Goal: Obtain resource: Obtain resource

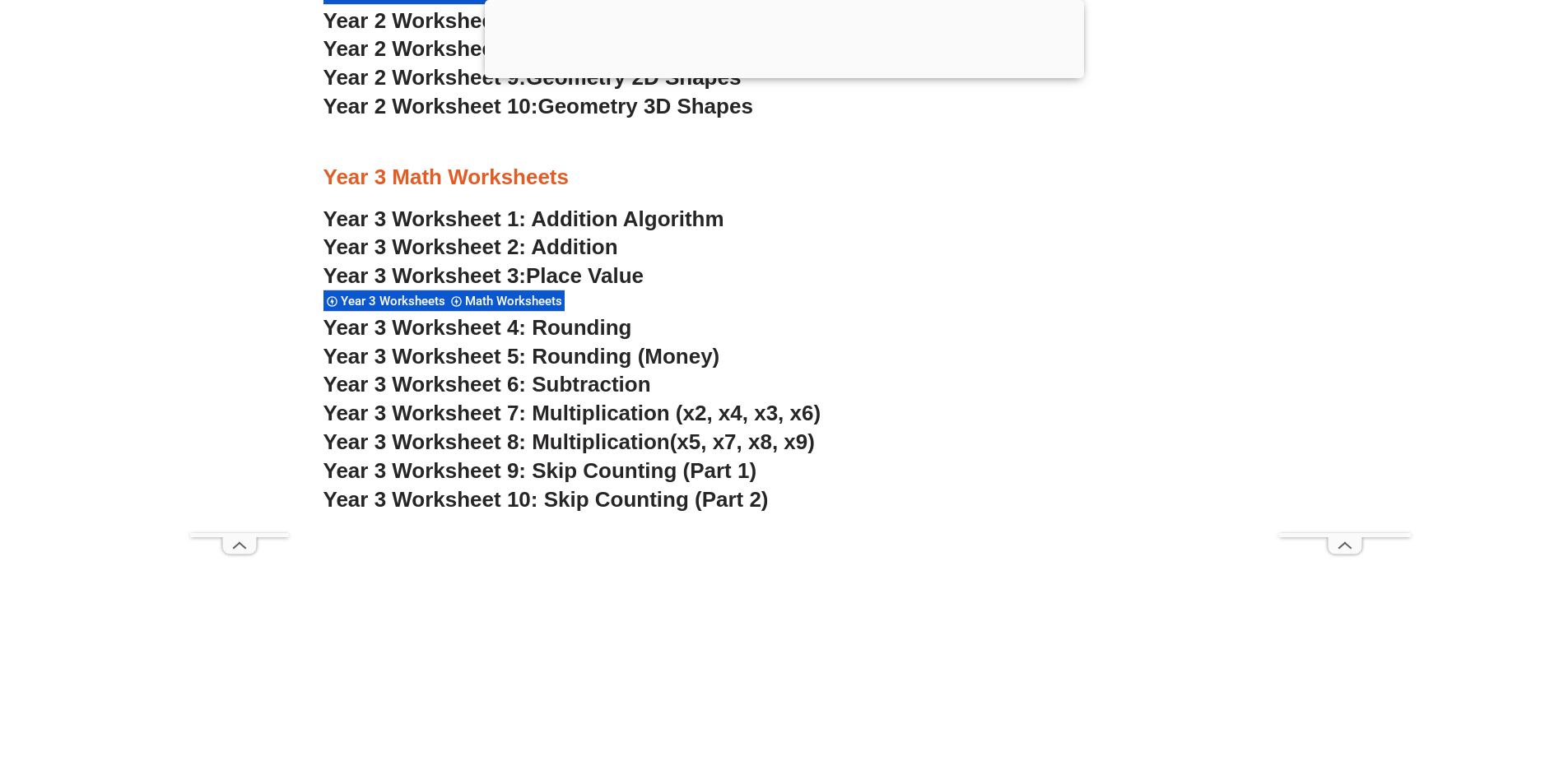
scroll to position [2383, 0]
click at [619, 413] on span "Year 3 Worksheet 7: Multiplication (x2, x4, x3, x6)" at bounding box center [572, 411] width 498 height 25
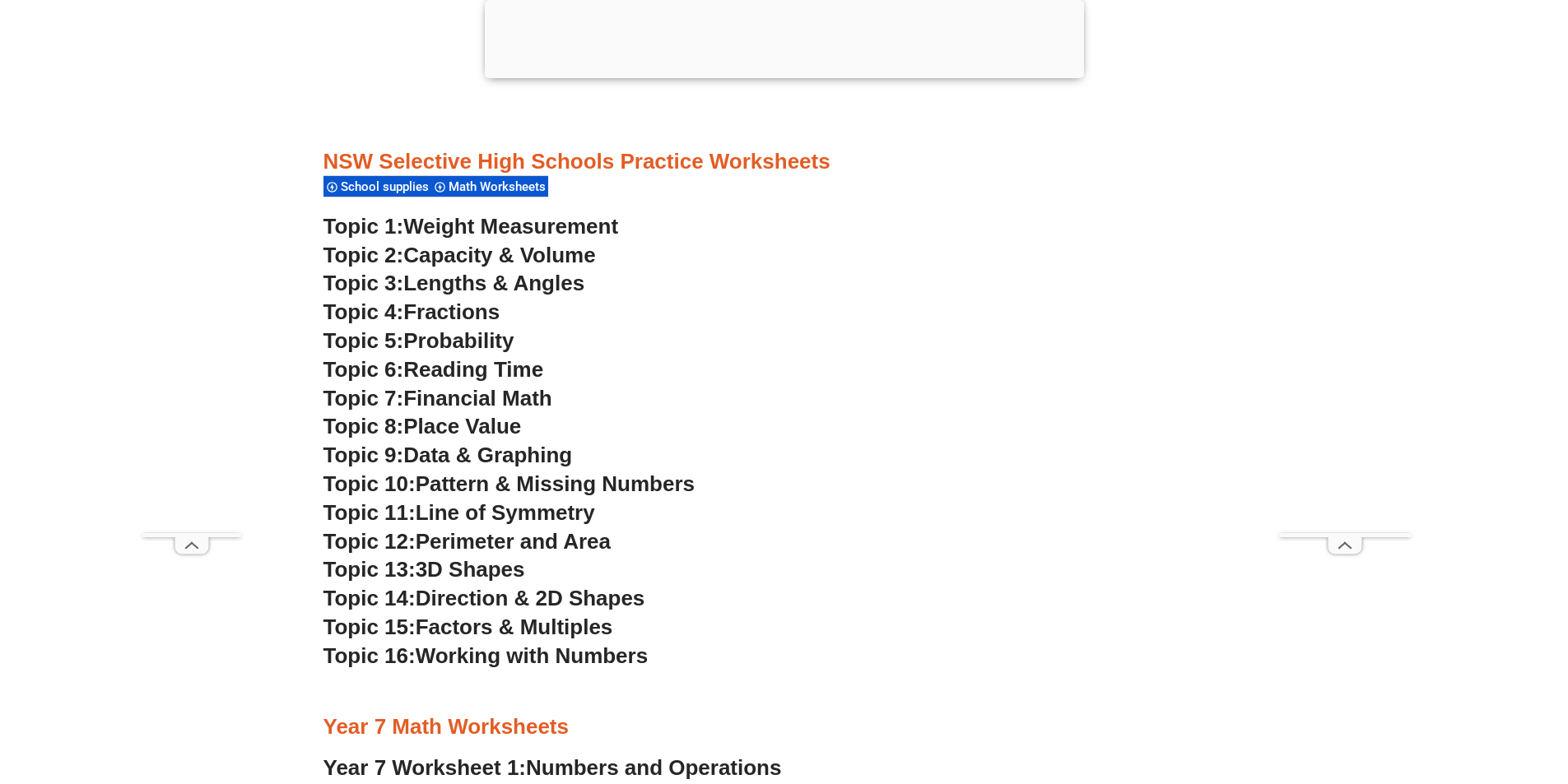
scroll to position [4523, 0]
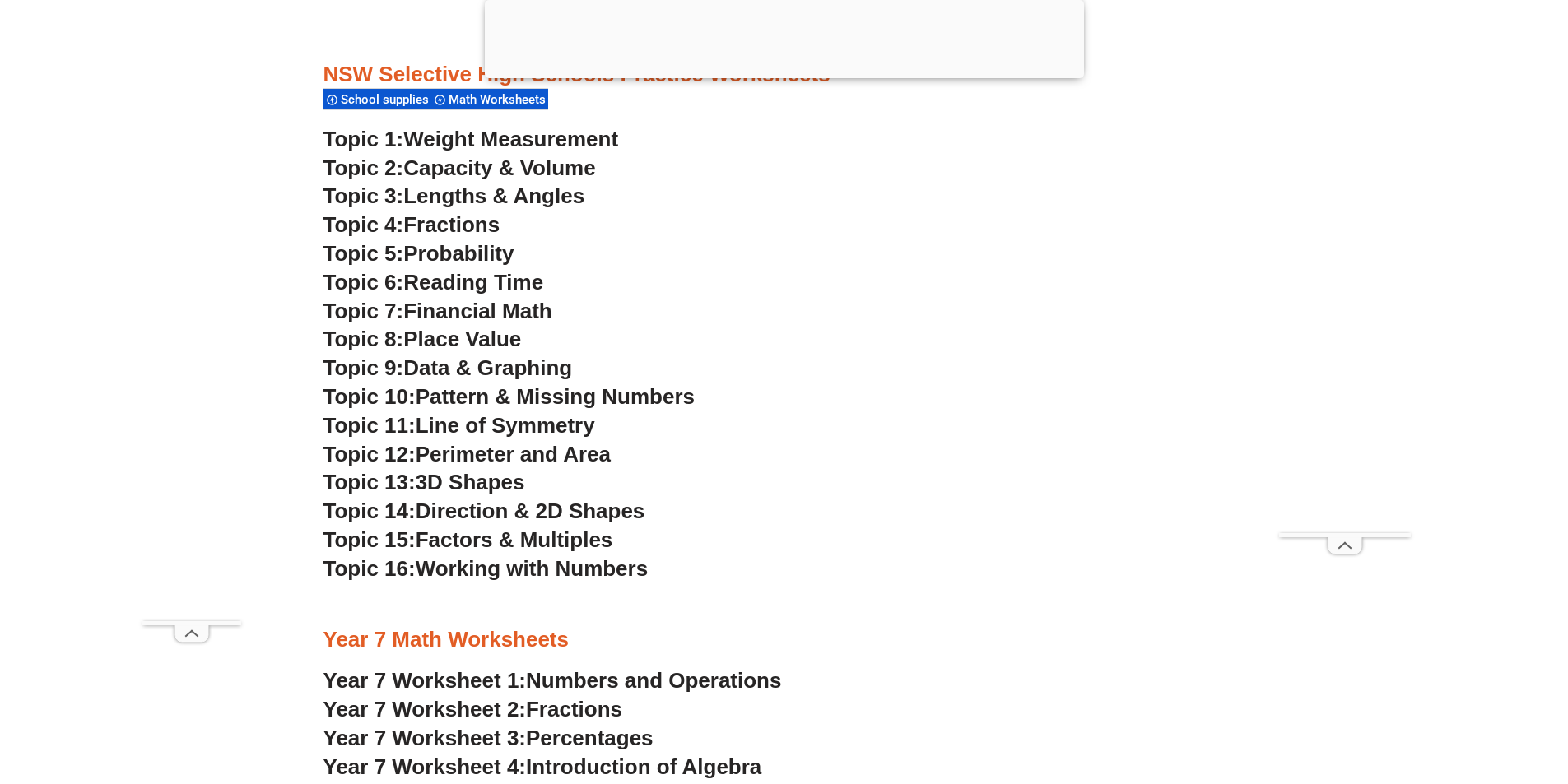
click at [472, 198] on span "Lengths & Angles" at bounding box center [493, 196] width 181 height 25
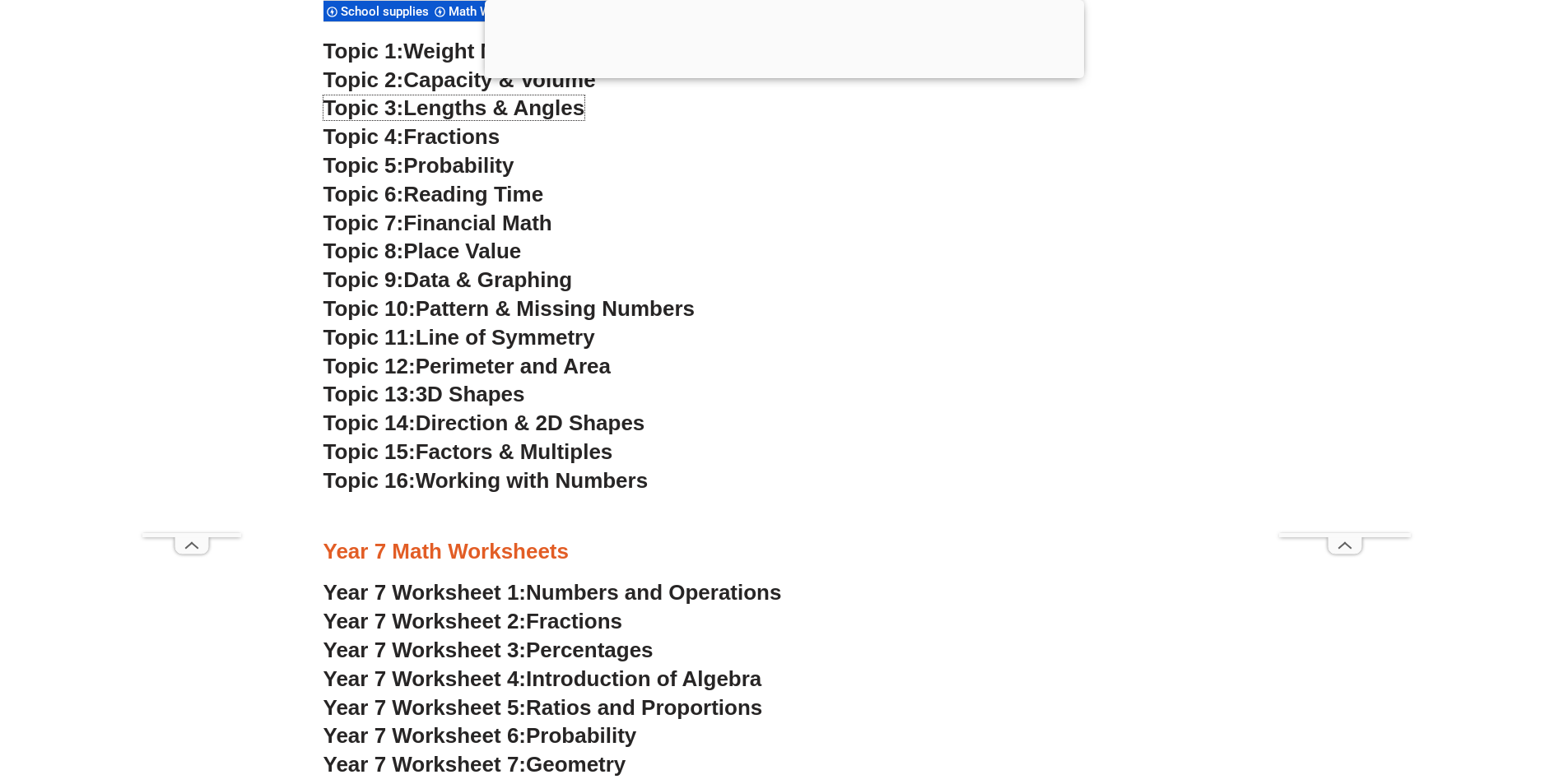
scroll to position [4935, 0]
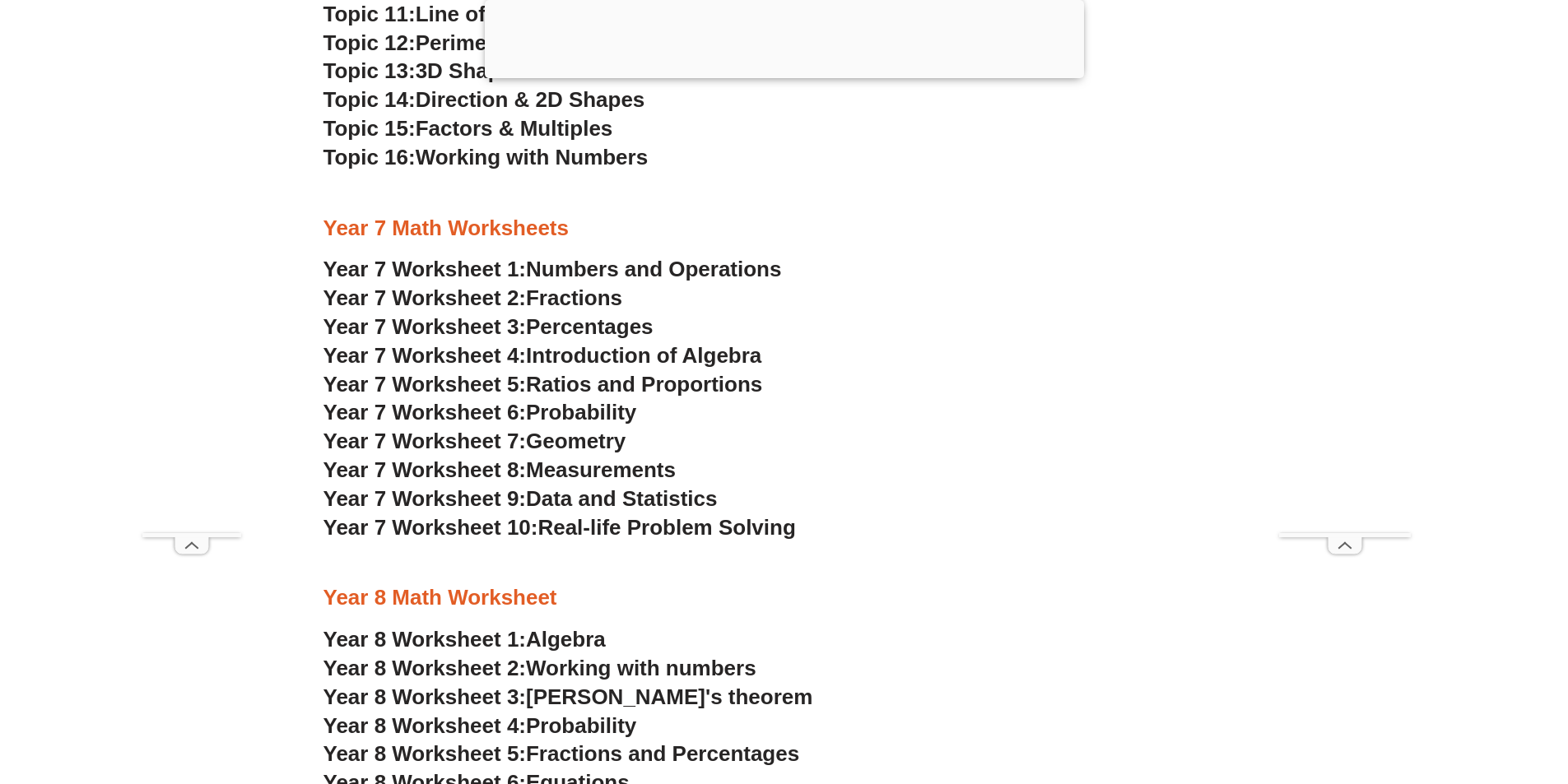
click at [583, 387] on span "Ratios and Proportions" at bounding box center [644, 384] width 236 height 25
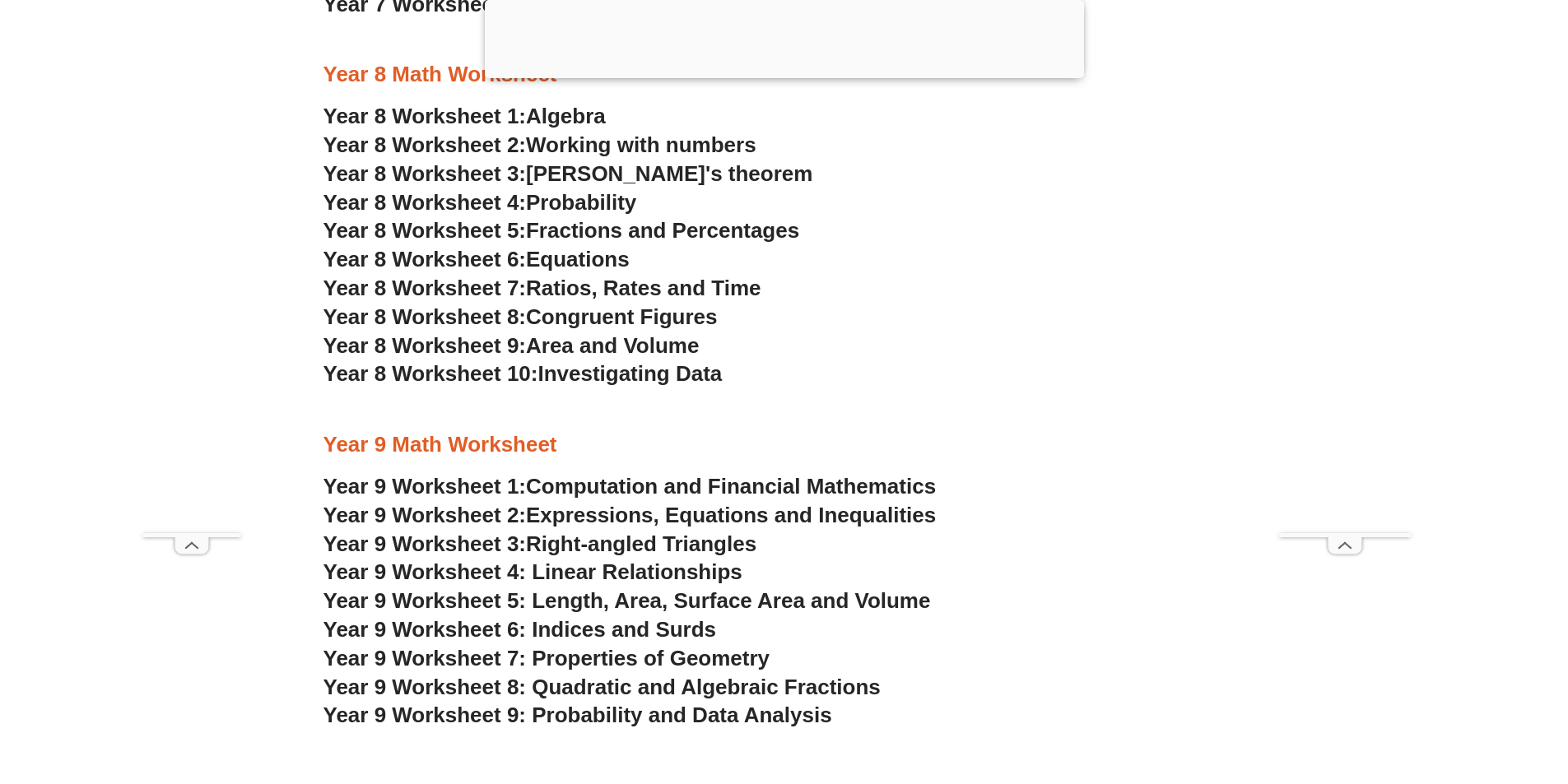
scroll to position [5758, 0]
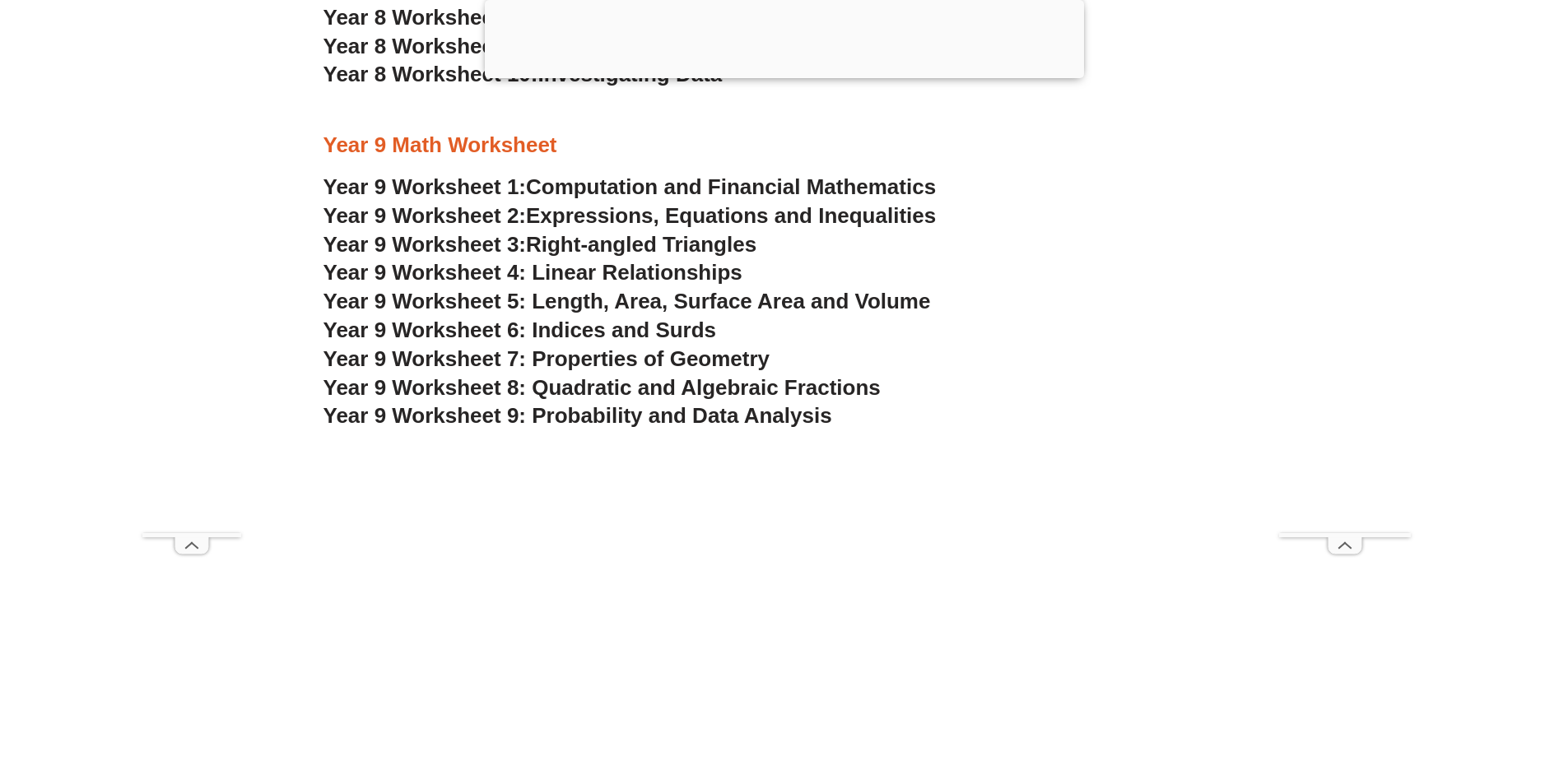
click at [657, 416] on span "Year 9 Worksheet 9: Probability and Data Analysis" at bounding box center [577, 415] width 509 height 25
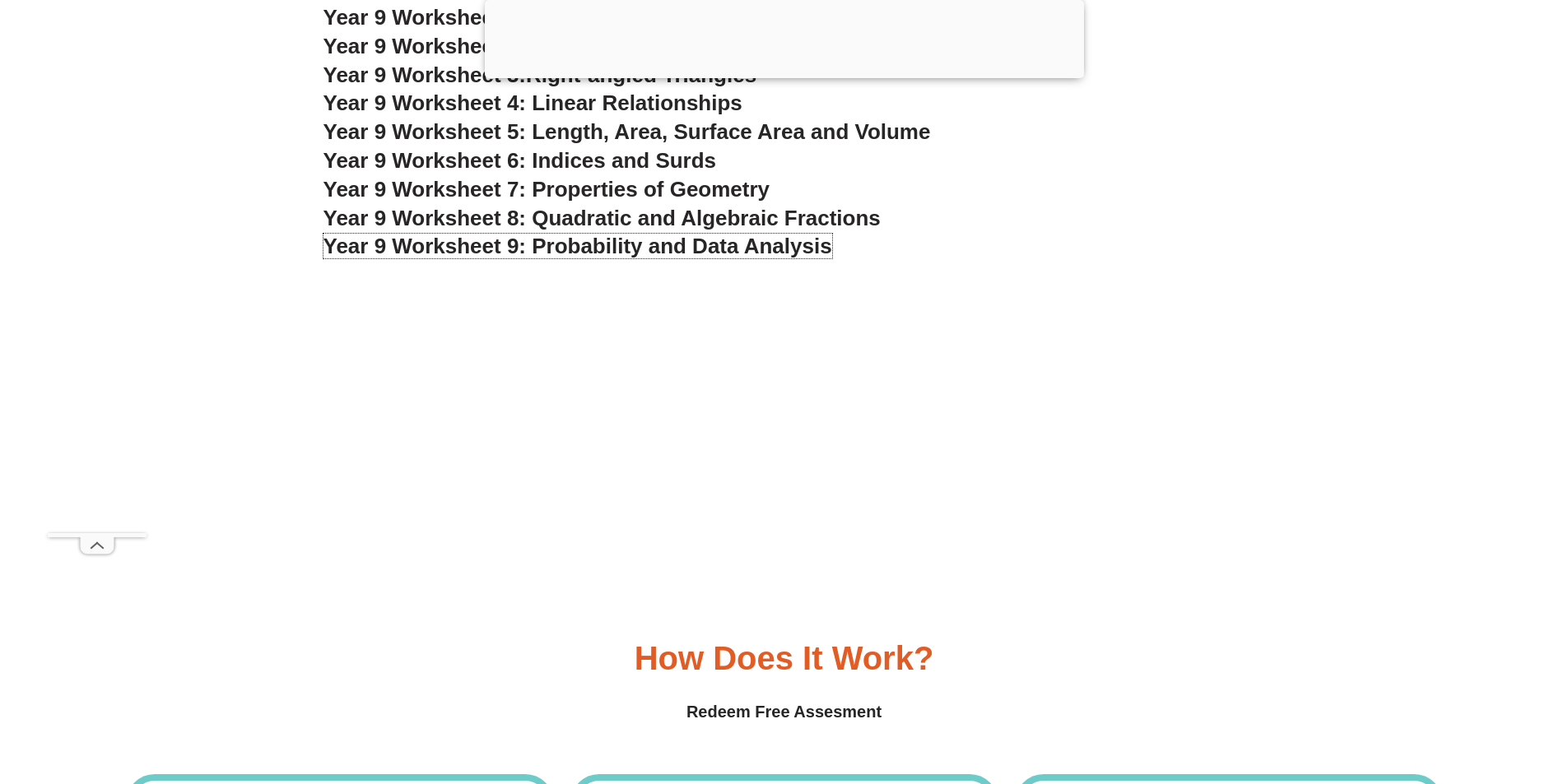
scroll to position [5922, 0]
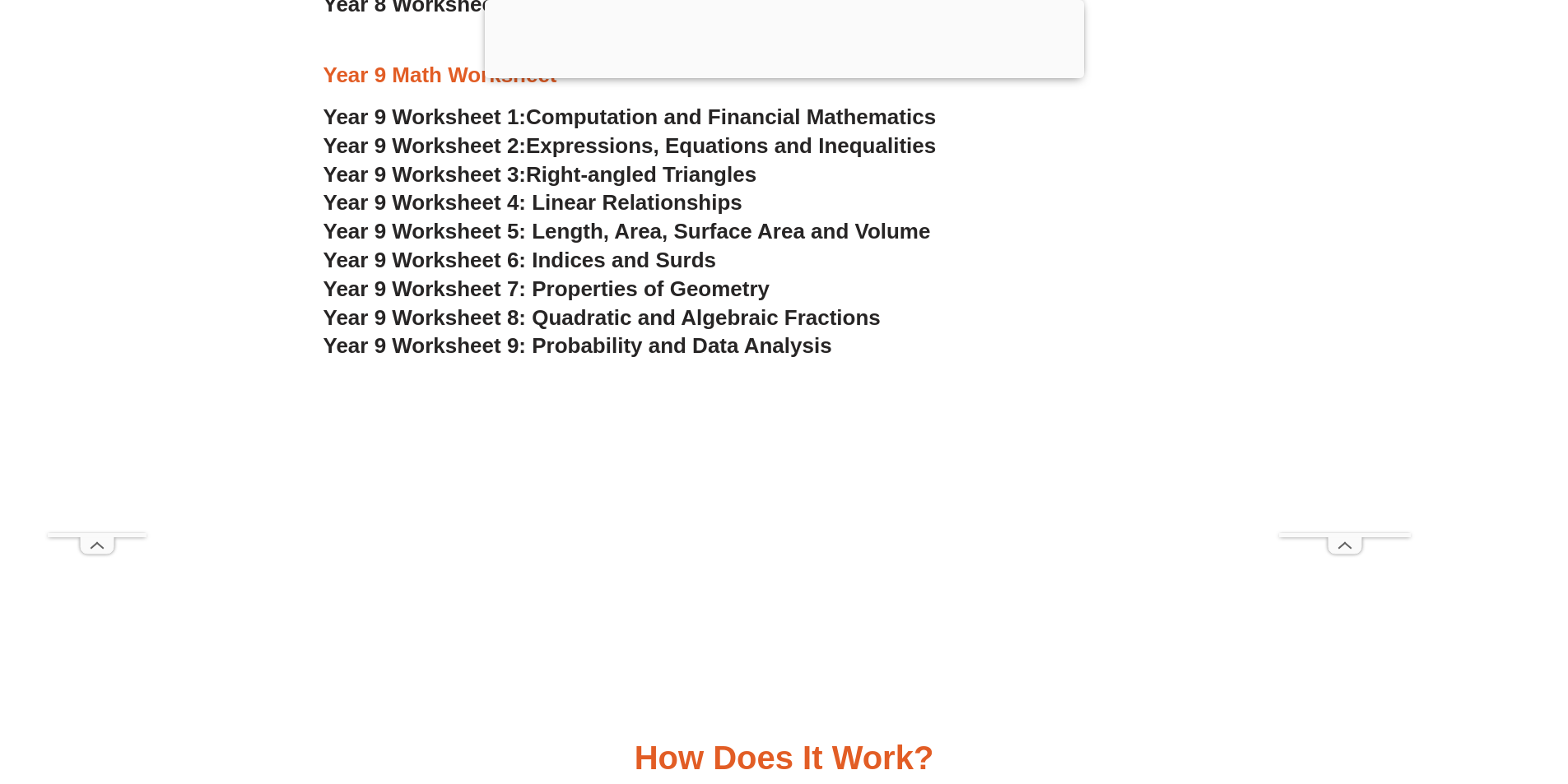
click at [607, 291] on span "Year 9 Worksheet 7: Properties of Geometry" at bounding box center [547, 288] width 447 height 25
click at [639, 144] on span "Expressions, Equations and Inequalities" at bounding box center [731, 145] width 410 height 25
click at [645, 206] on span "Year 9 Worksheet 4: Linear Relationships" at bounding box center [533, 202] width 419 height 25
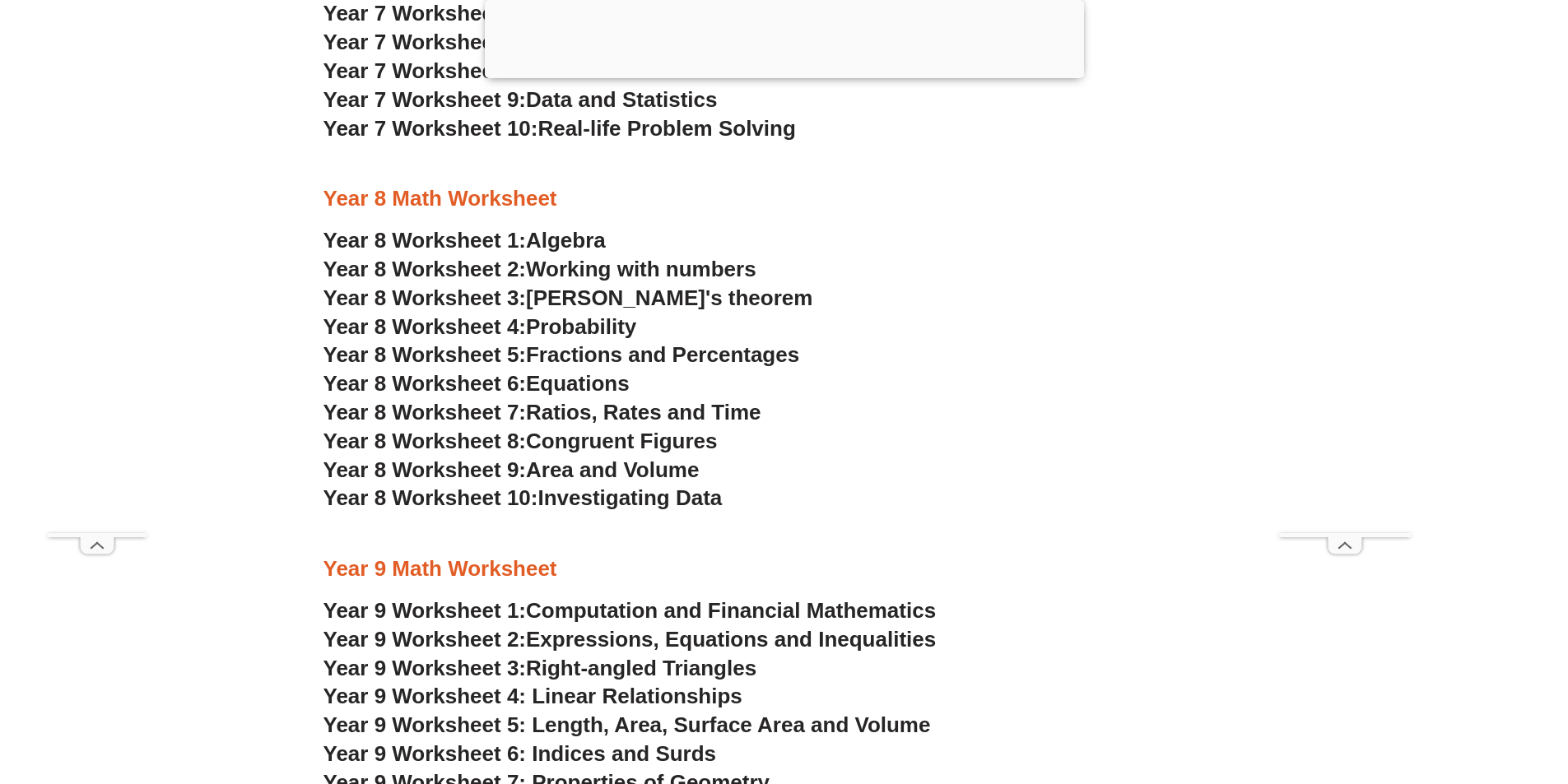
click at [622, 356] on span "Fractions and Percentages" at bounding box center [663, 354] width 273 height 25
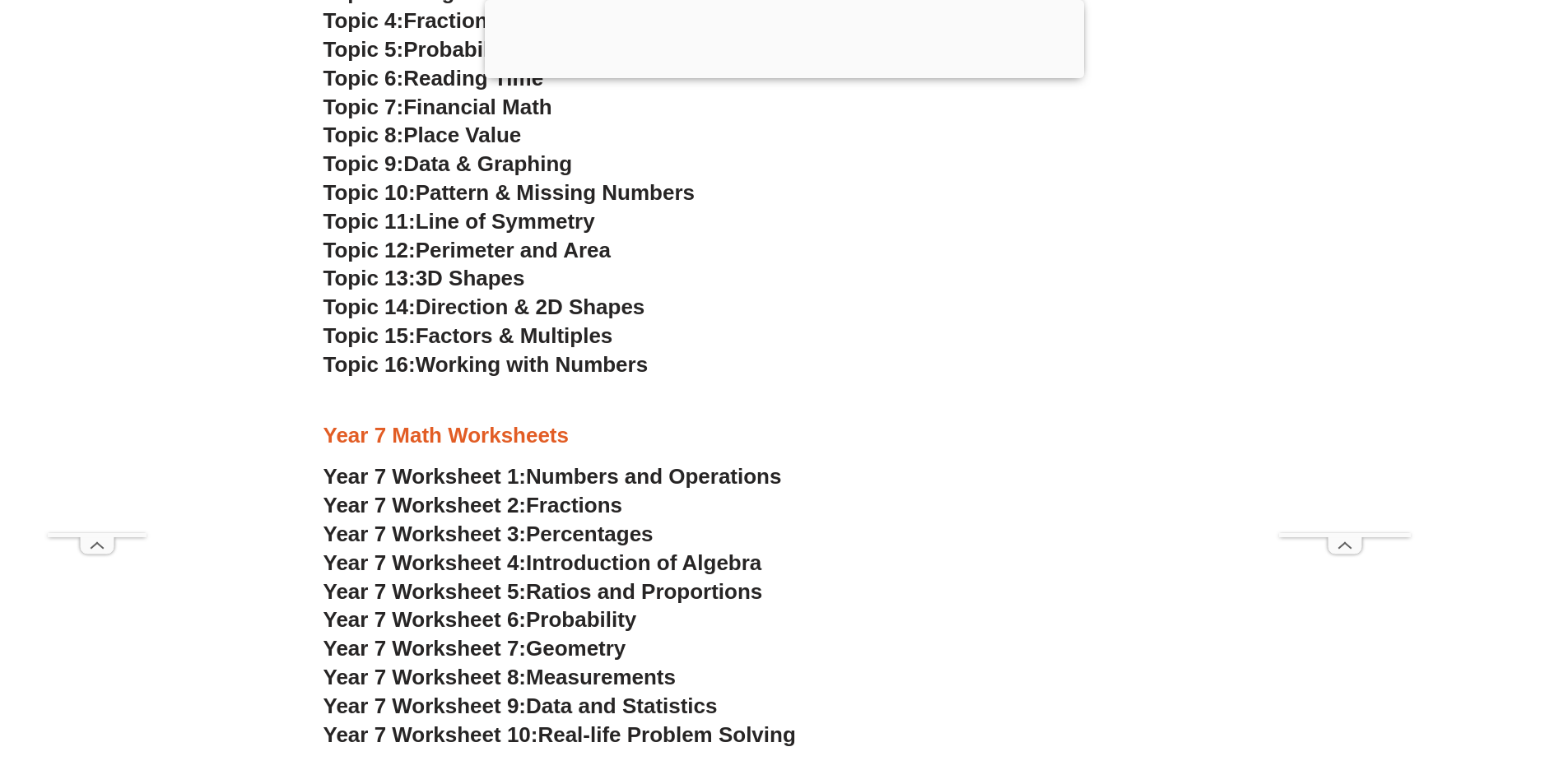
scroll to position [4523, 0]
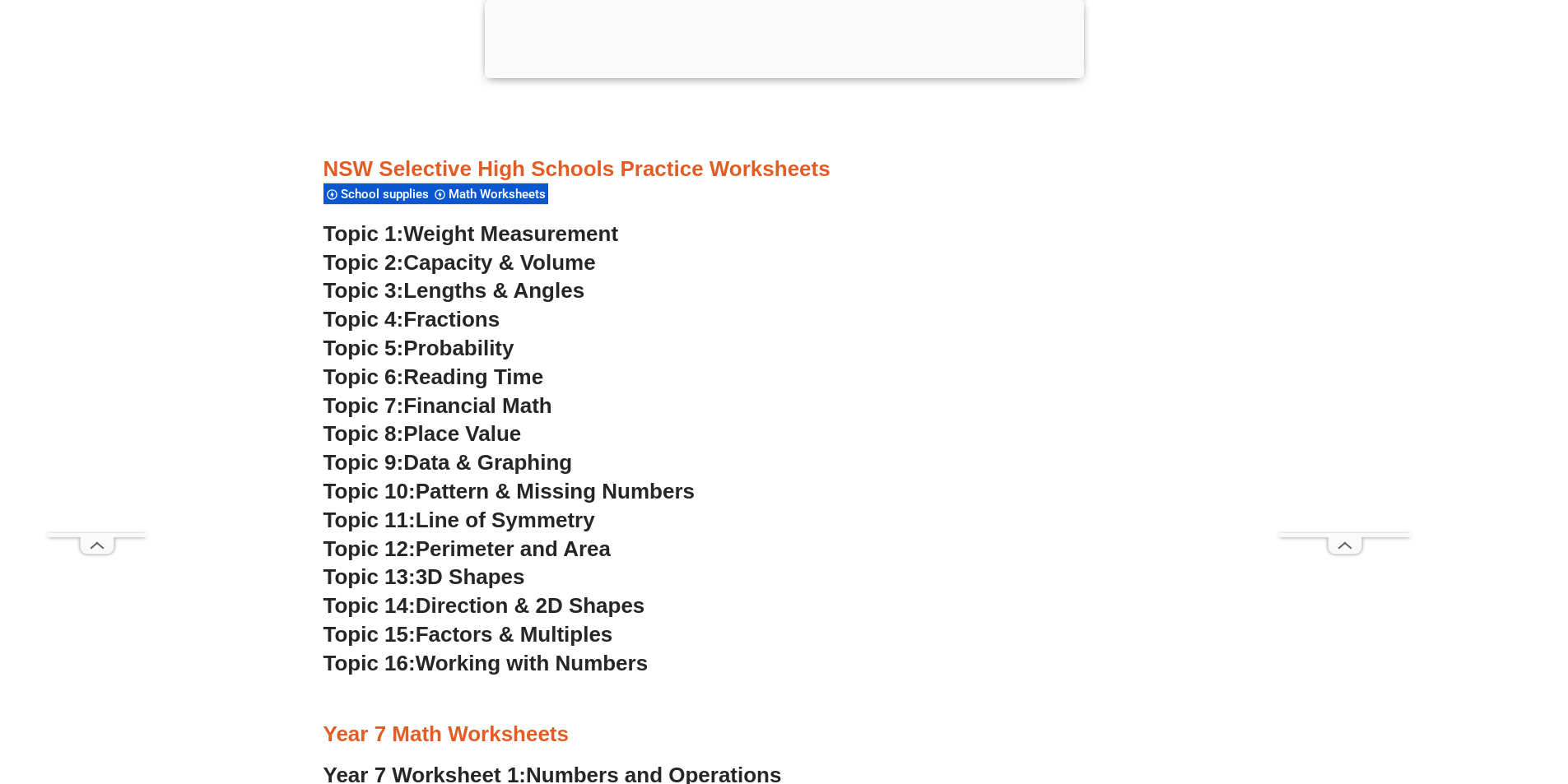
click at [502, 462] on span "Data & Graphing" at bounding box center [487, 462] width 169 height 25
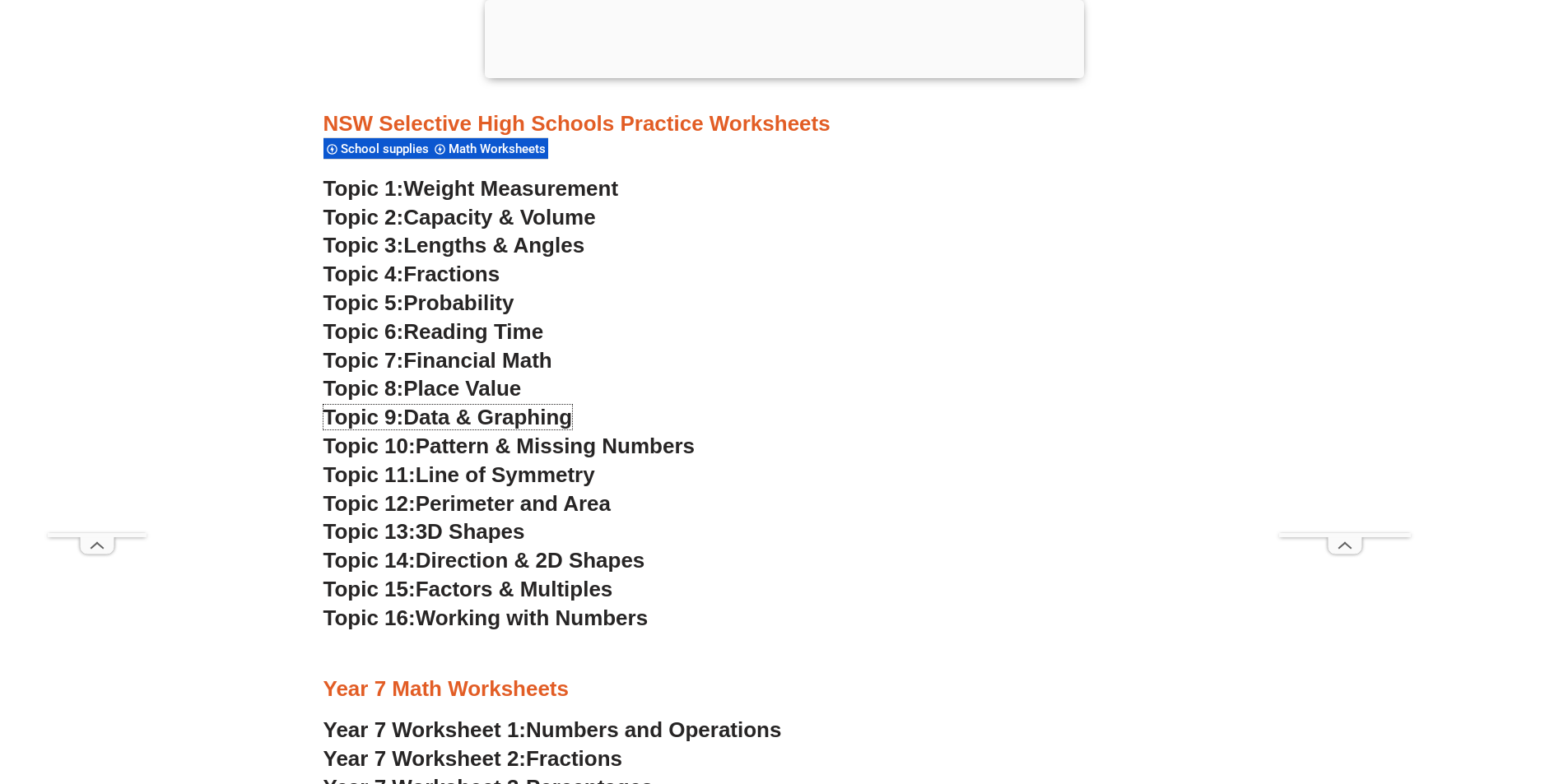
scroll to position [4605, 0]
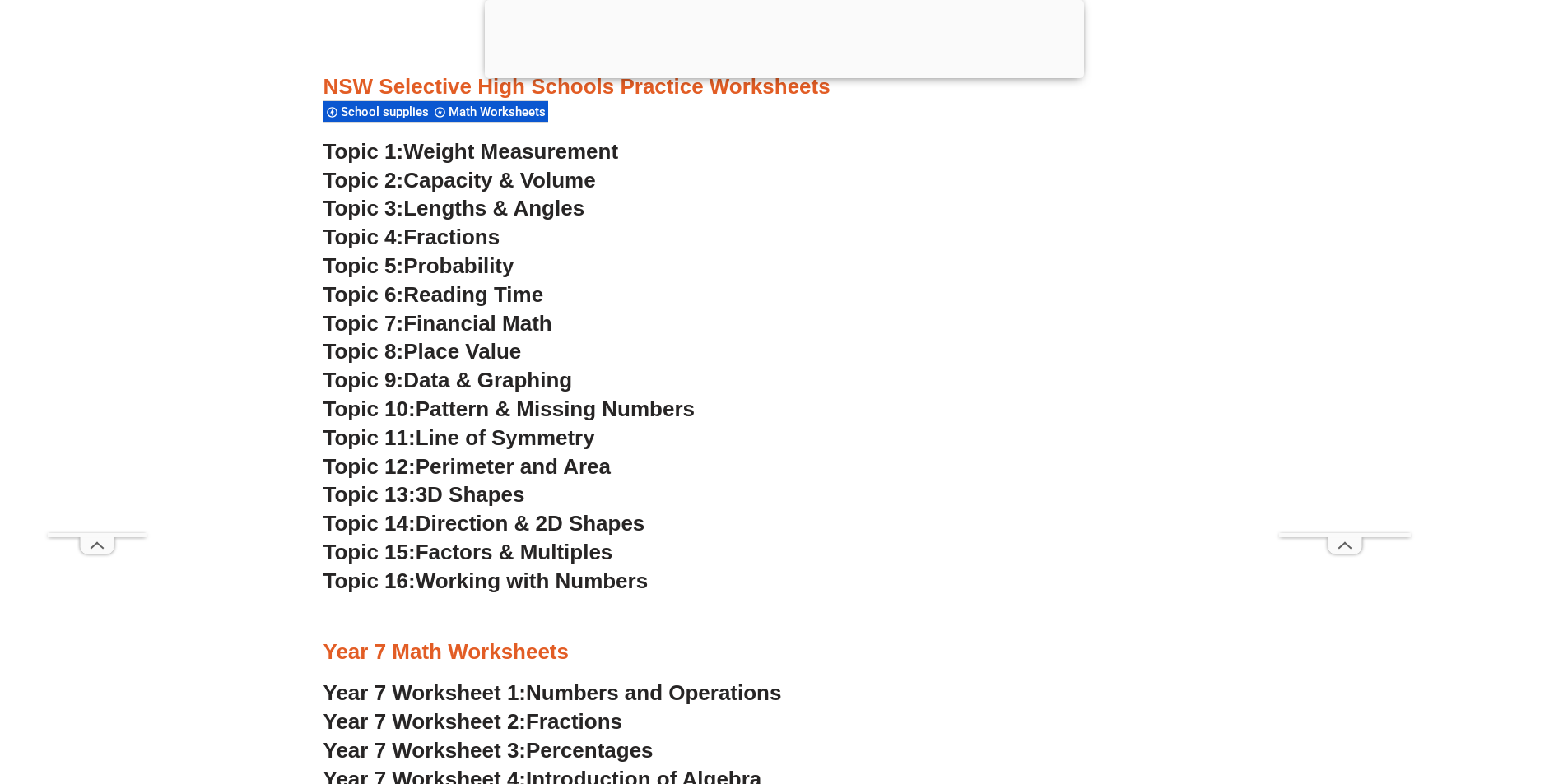
click at [521, 561] on span "Factors & Multiples" at bounding box center [514, 552] width 197 height 25
click at [531, 544] on span "Factors & Multiples" at bounding box center [514, 552] width 197 height 25
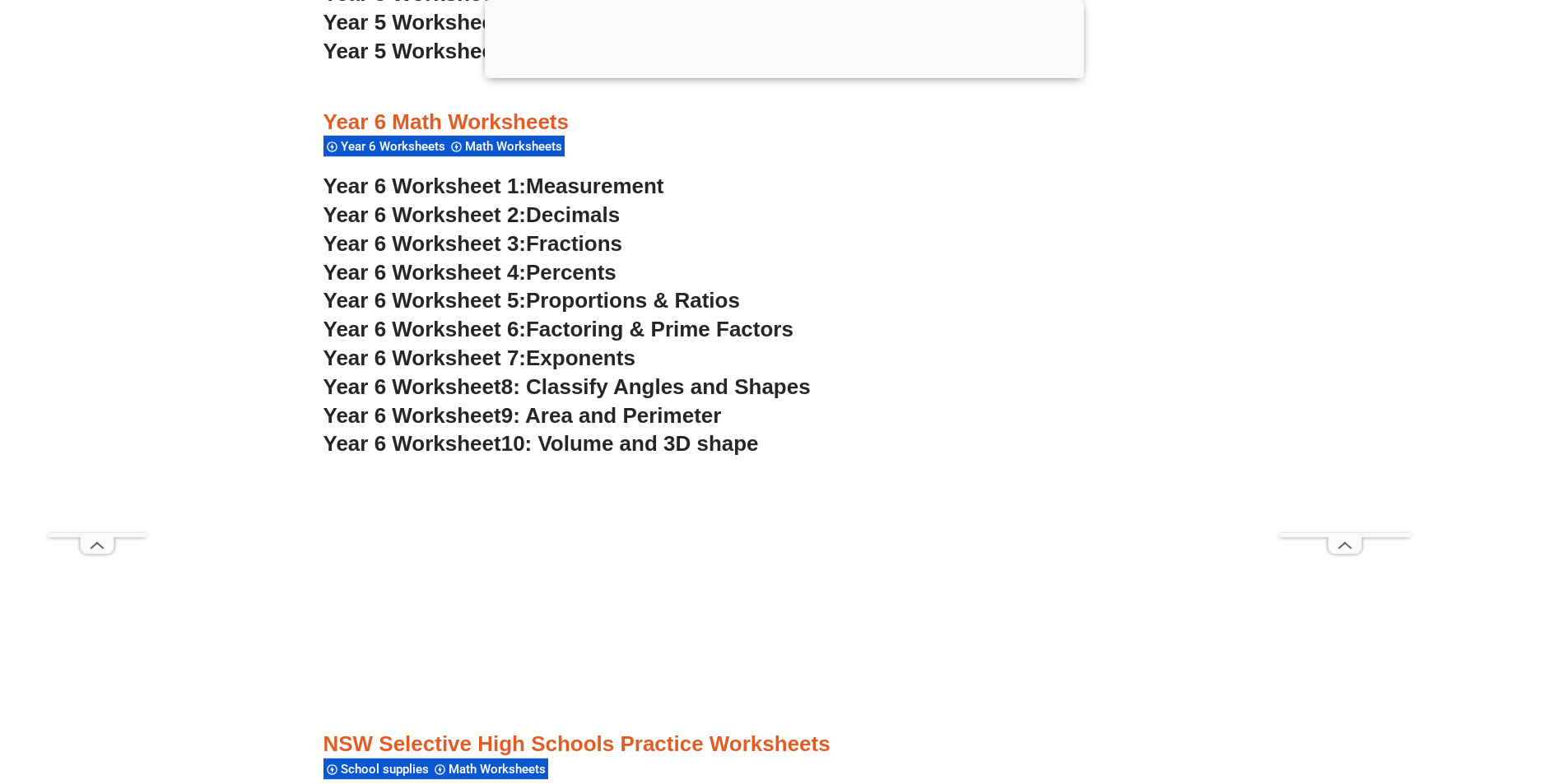
scroll to position [3947, 0]
click at [557, 243] on span "Fractions" at bounding box center [575, 244] width 96 height 25
click at [573, 304] on span "Proportions & Ratios" at bounding box center [633, 301] width 214 height 25
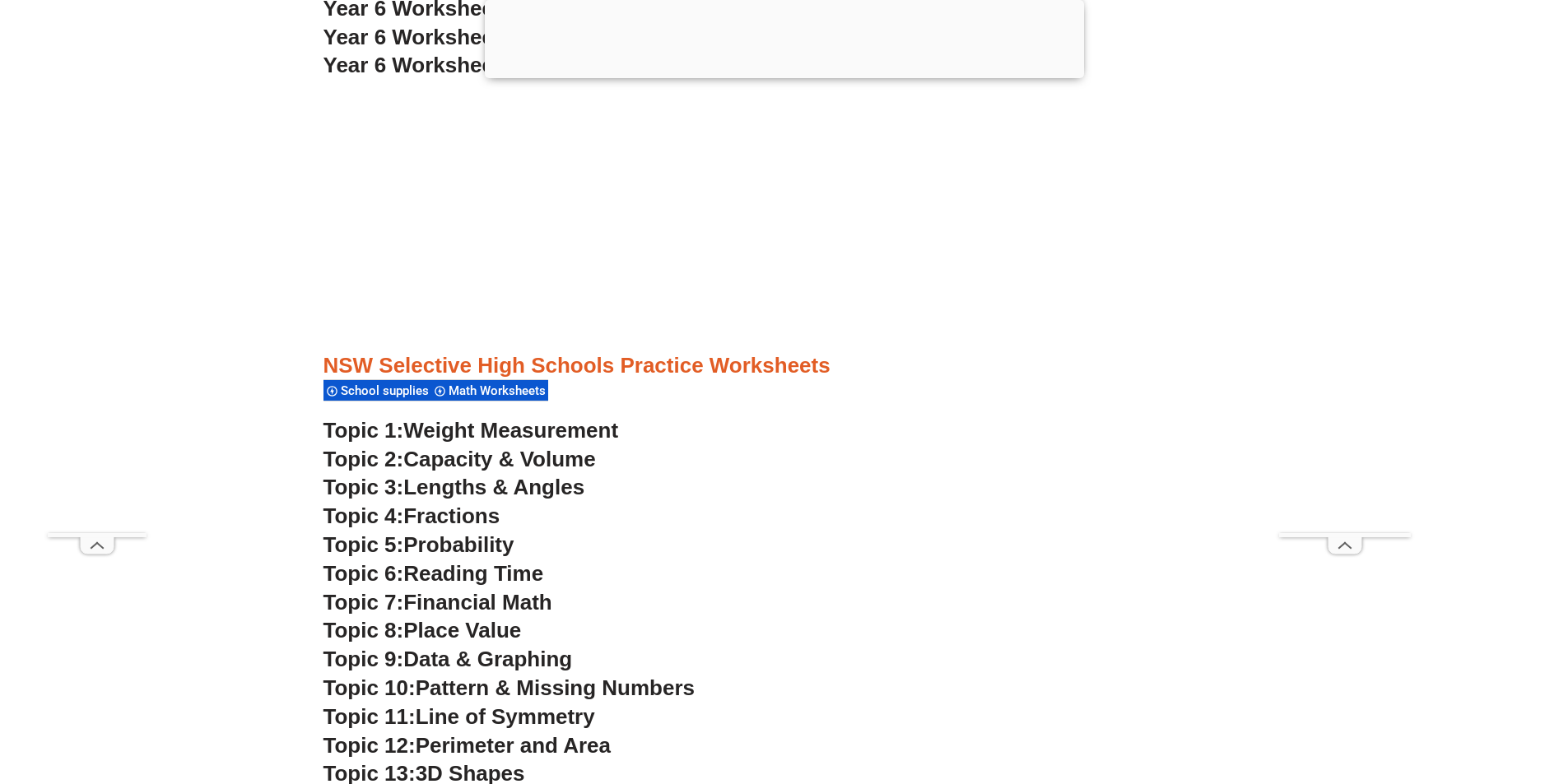
scroll to position [4523, 0]
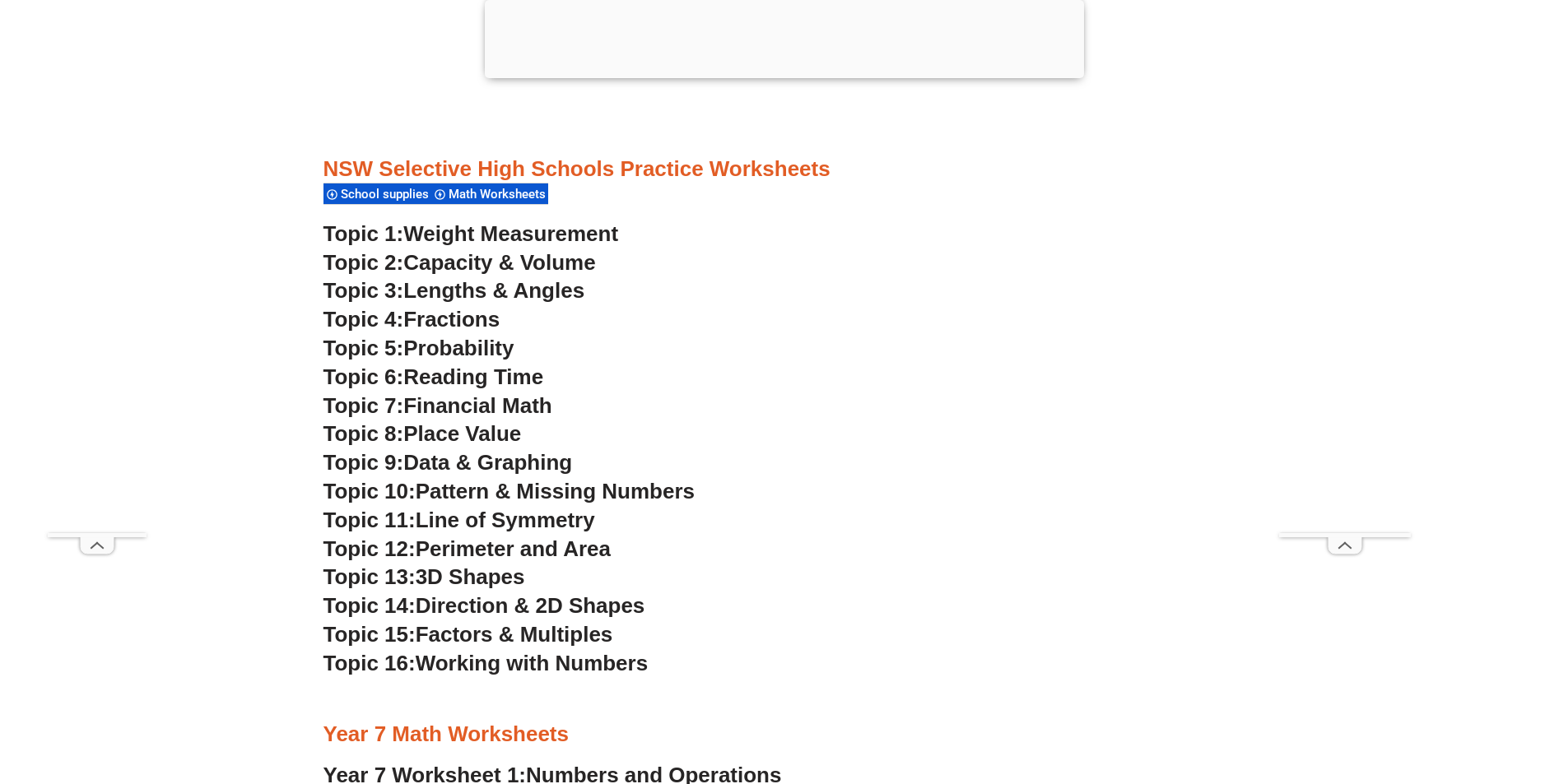
click at [441, 265] on span "Capacity & Volume" at bounding box center [499, 262] width 192 height 25
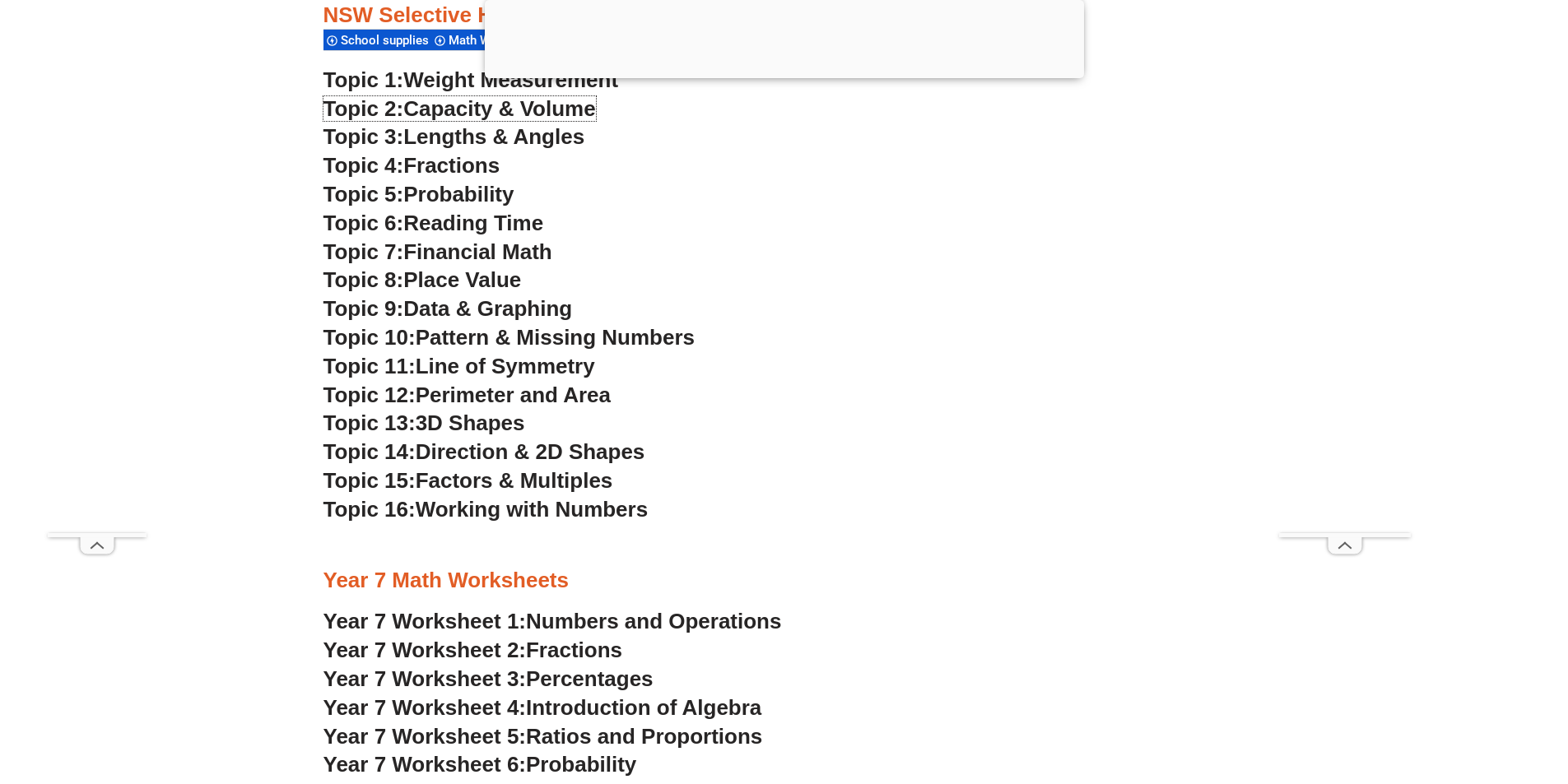
scroll to position [4770, 0]
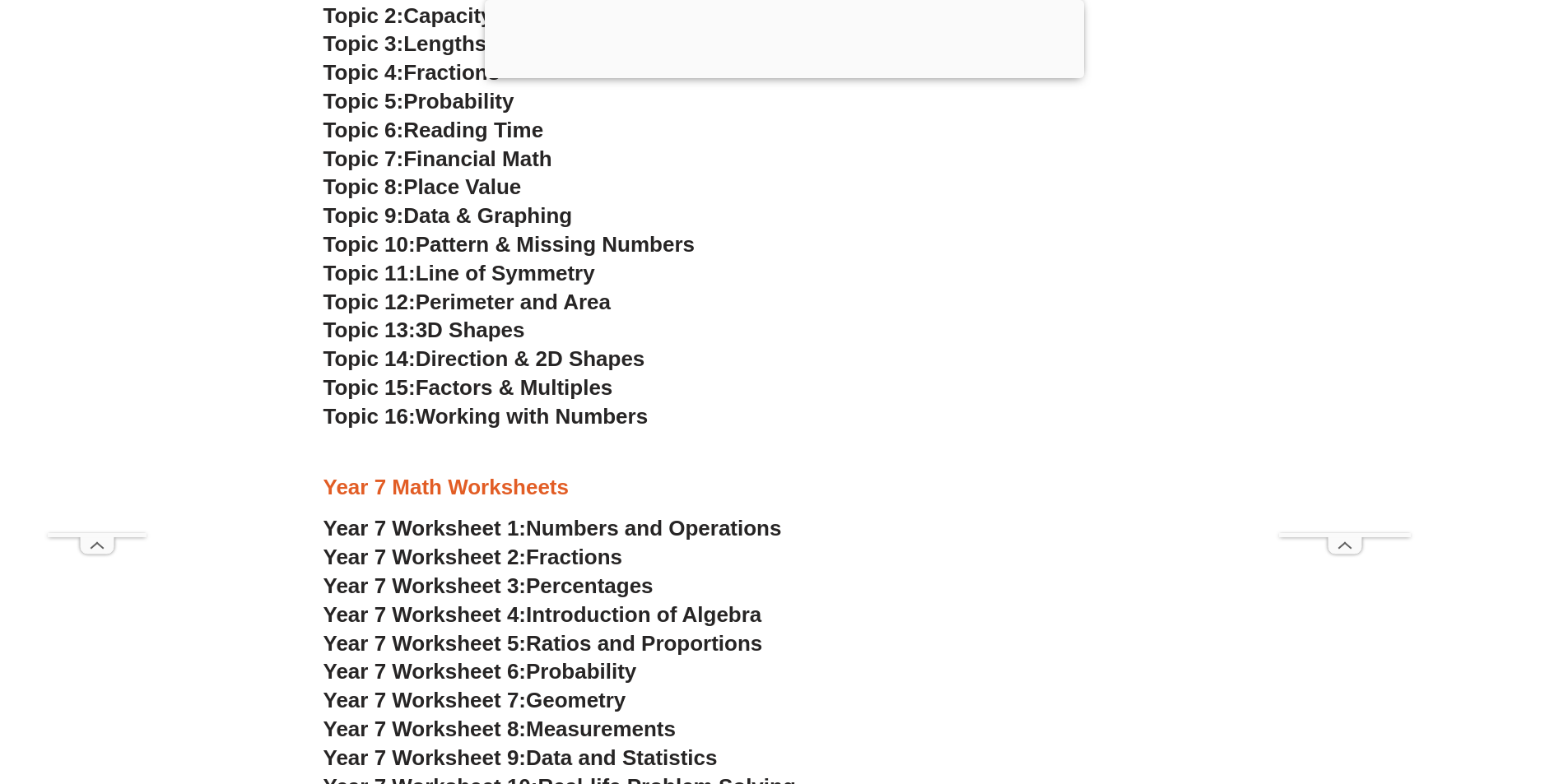
click at [474, 357] on span "Direction & 2D Shapes" at bounding box center [531, 359] width 230 height 25
click at [481, 245] on span "Pattern & Missing Numbers" at bounding box center [555, 244] width 279 height 25
click at [453, 78] on span "Fractions" at bounding box center [451, 72] width 96 height 25
